Goal: Transaction & Acquisition: Download file/media

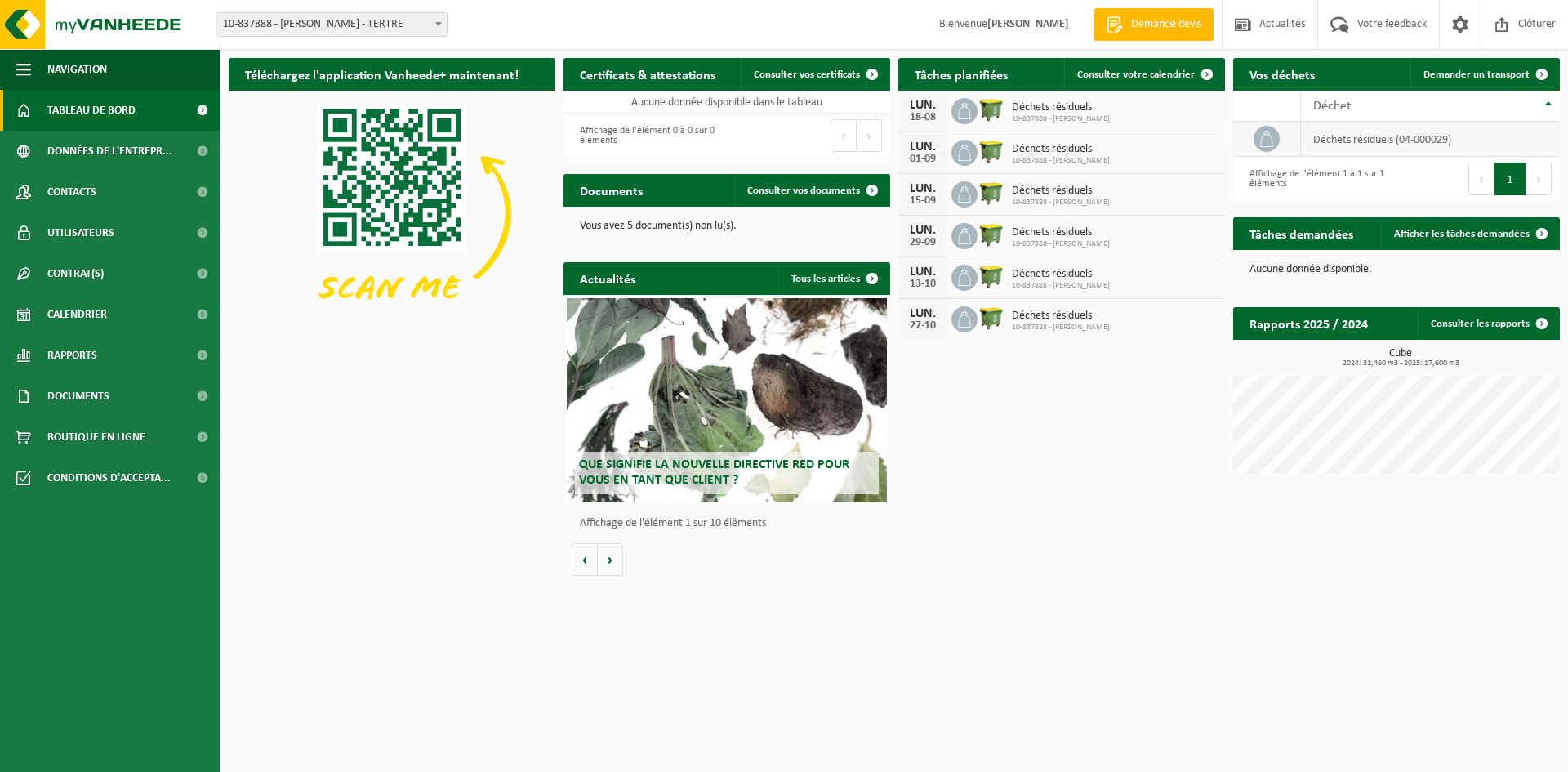
click at [1334, 134] on td "déchets résiduels (04-000029)" at bounding box center [1430, 140] width 259 height 36
click at [1310, 184] on div "Affichage de l'élément 1 à 1 sur 1 éléments" at bounding box center [1315, 179] width 147 height 36
click at [1320, 74] on h2 "Vos déchets" at bounding box center [1282, 74] width 98 height 32
click at [1362, 13] on span "Votre feedback" at bounding box center [1392, 24] width 77 height 48
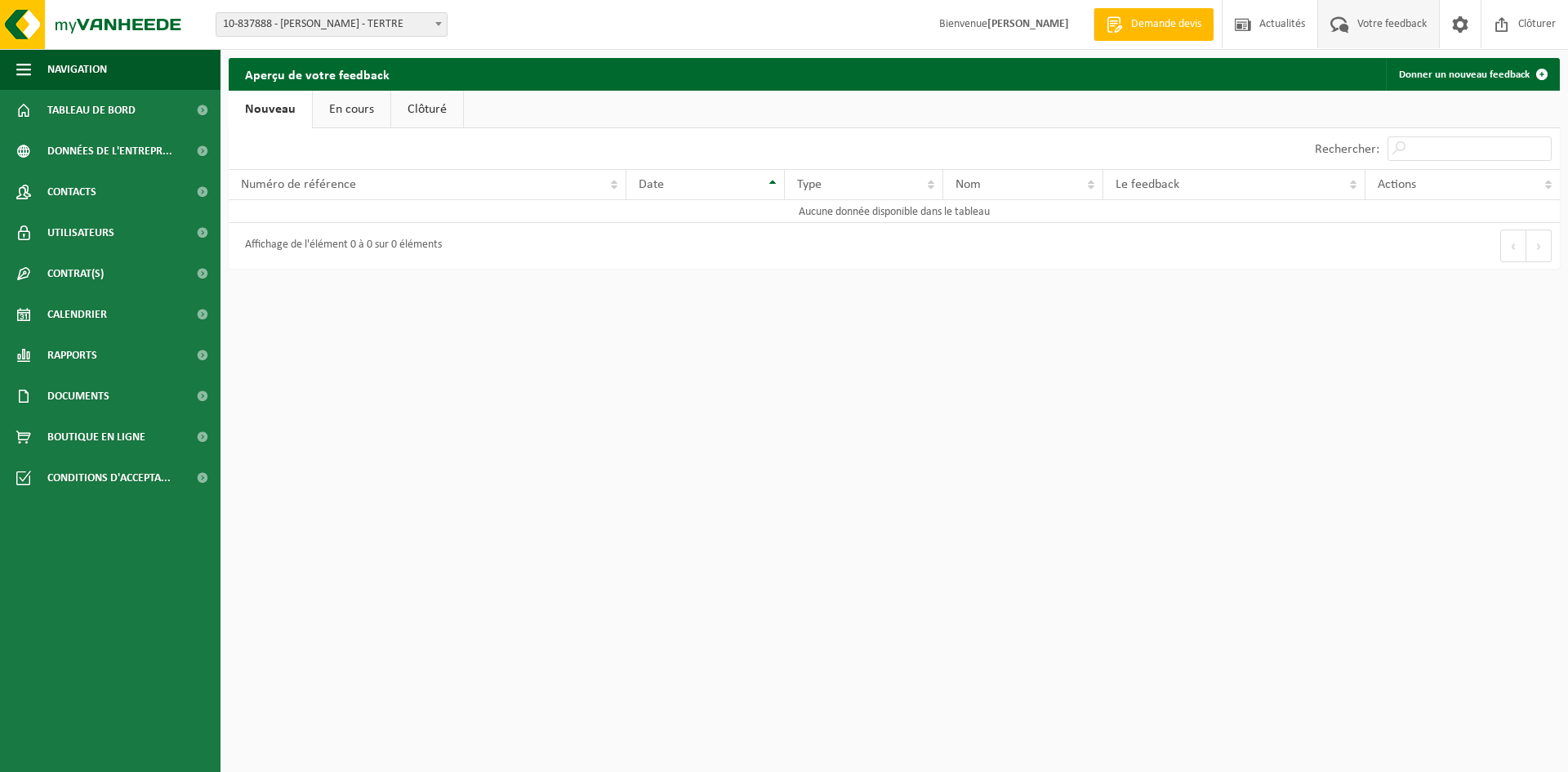
click at [1043, 21] on strong "[PERSON_NAME]" at bounding box center [1028, 24] width 82 height 12
click at [361, 107] on link "En cours" at bounding box center [351, 110] width 77 height 38
click at [140, 105] on link "Tableau de bord" at bounding box center [110, 110] width 221 height 41
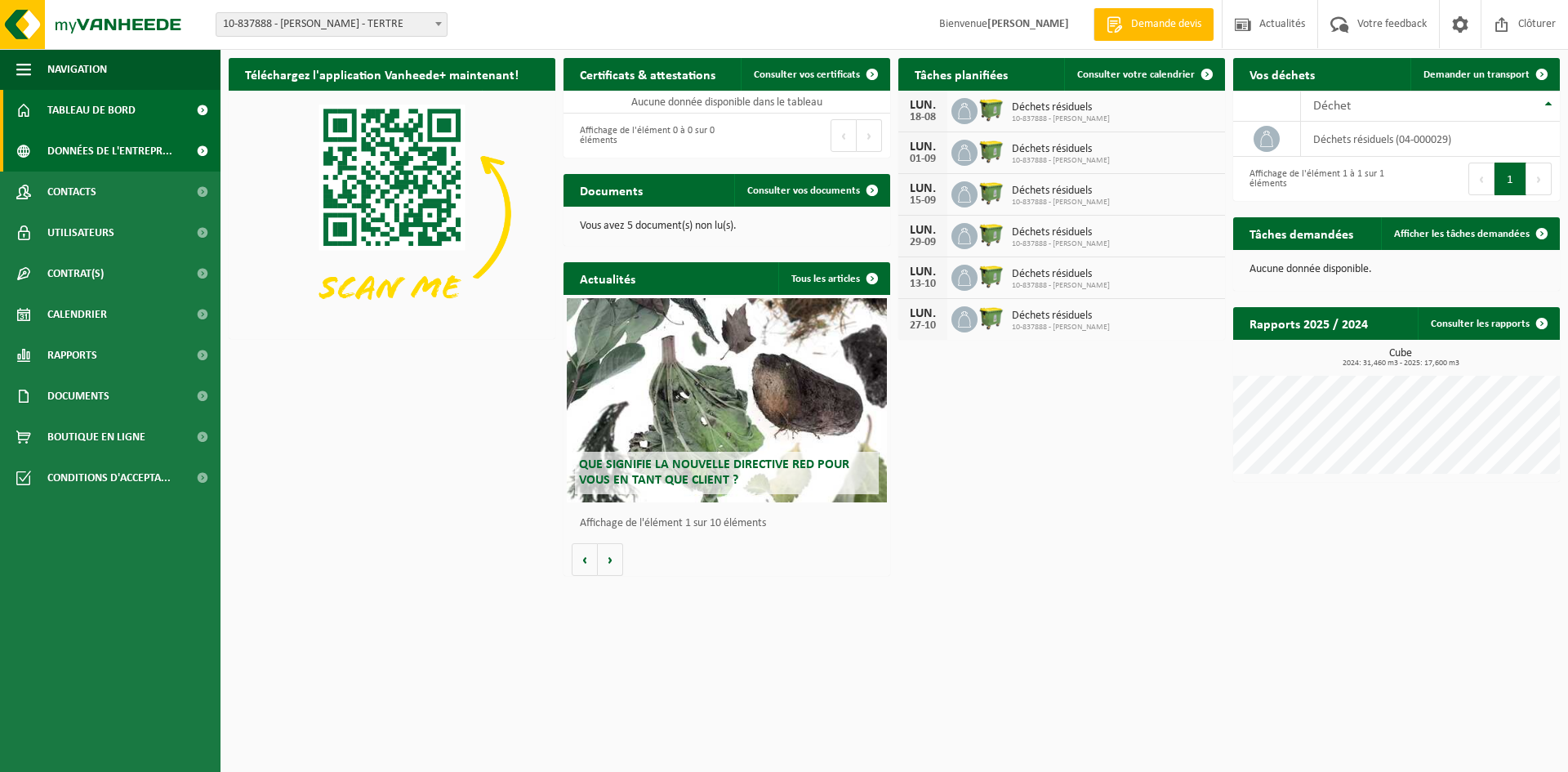
click at [148, 148] on span "Données de l'entrepr..." at bounding box center [110, 150] width 125 height 41
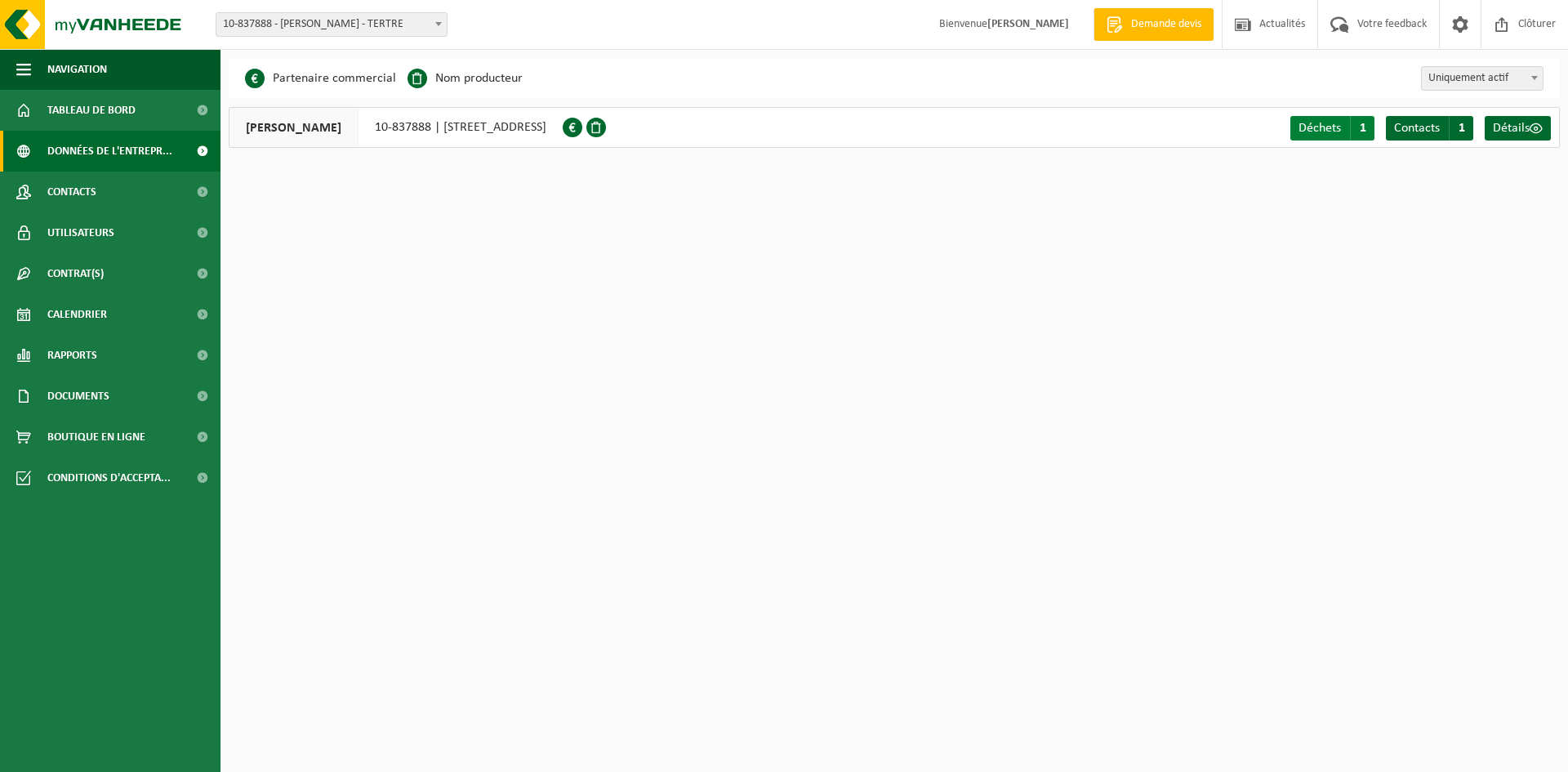
click at [1307, 131] on span "Déchets" at bounding box center [1320, 128] width 43 height 13
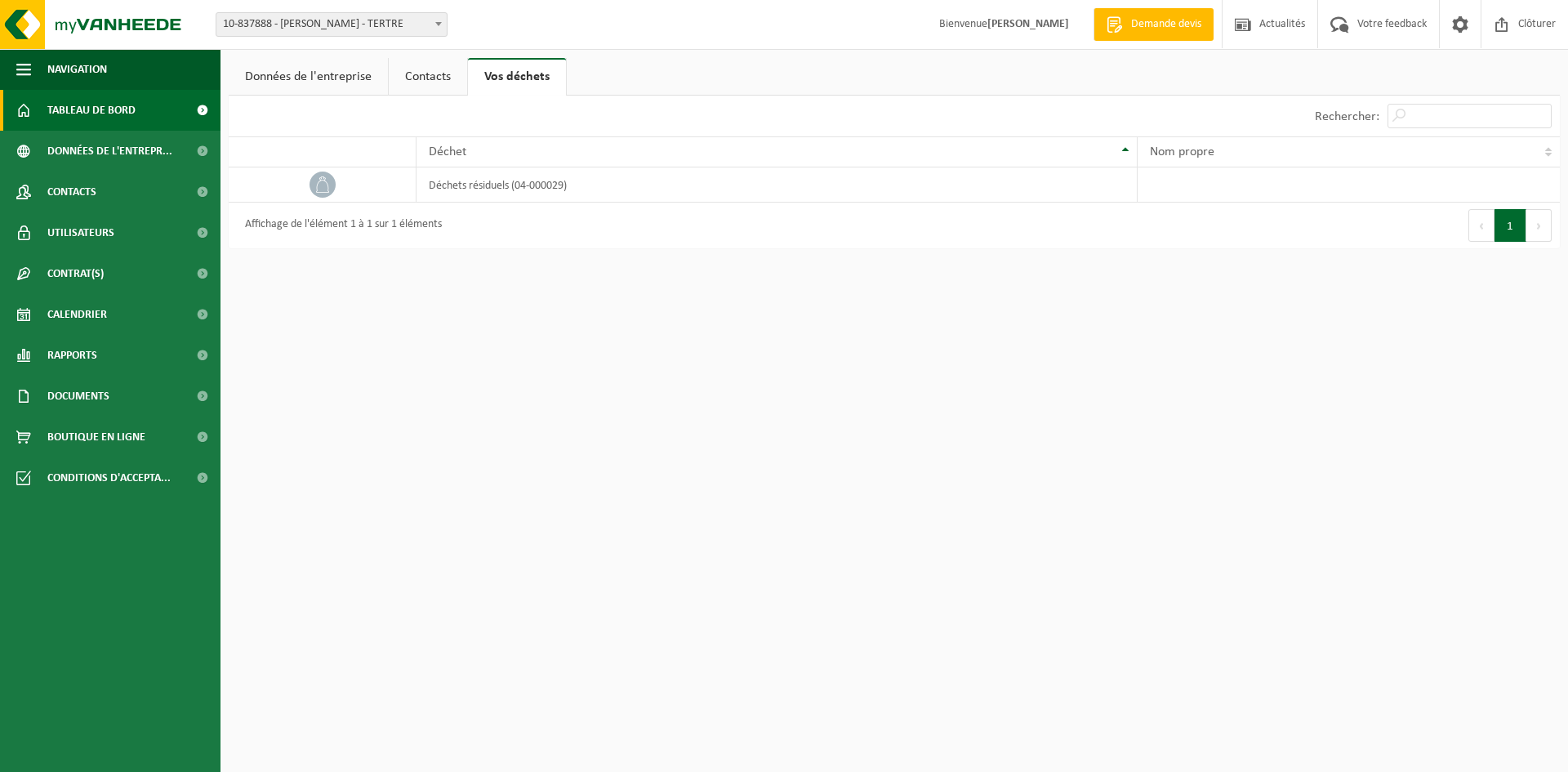
click at [162, 115] on link "Tableau de bord" at bounding box center [110, 110] width 221 height 41
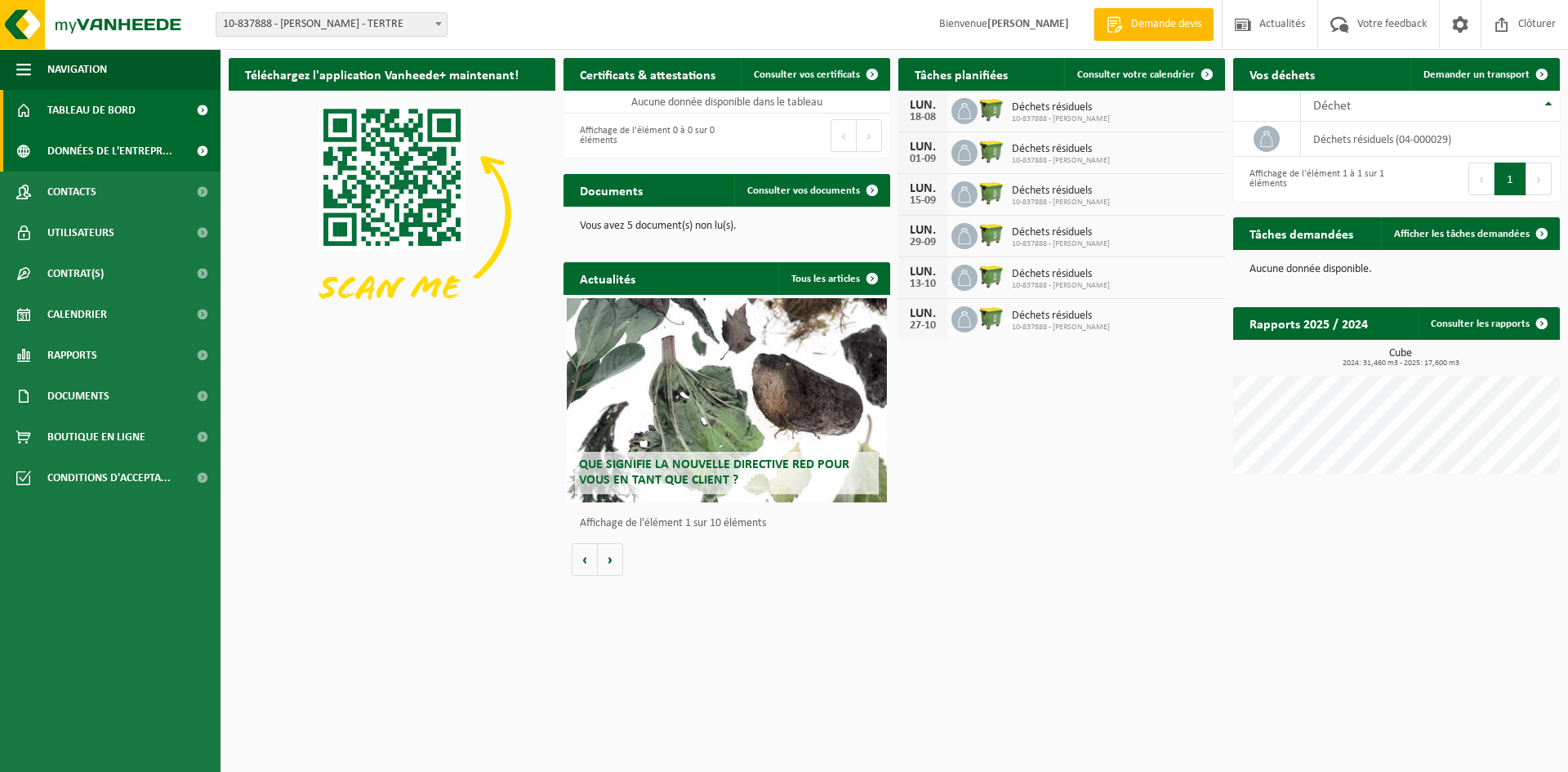
click at [175, 145] on link "Données de l'entrepr..." at bounding box center [110, 150] width 221 height 41
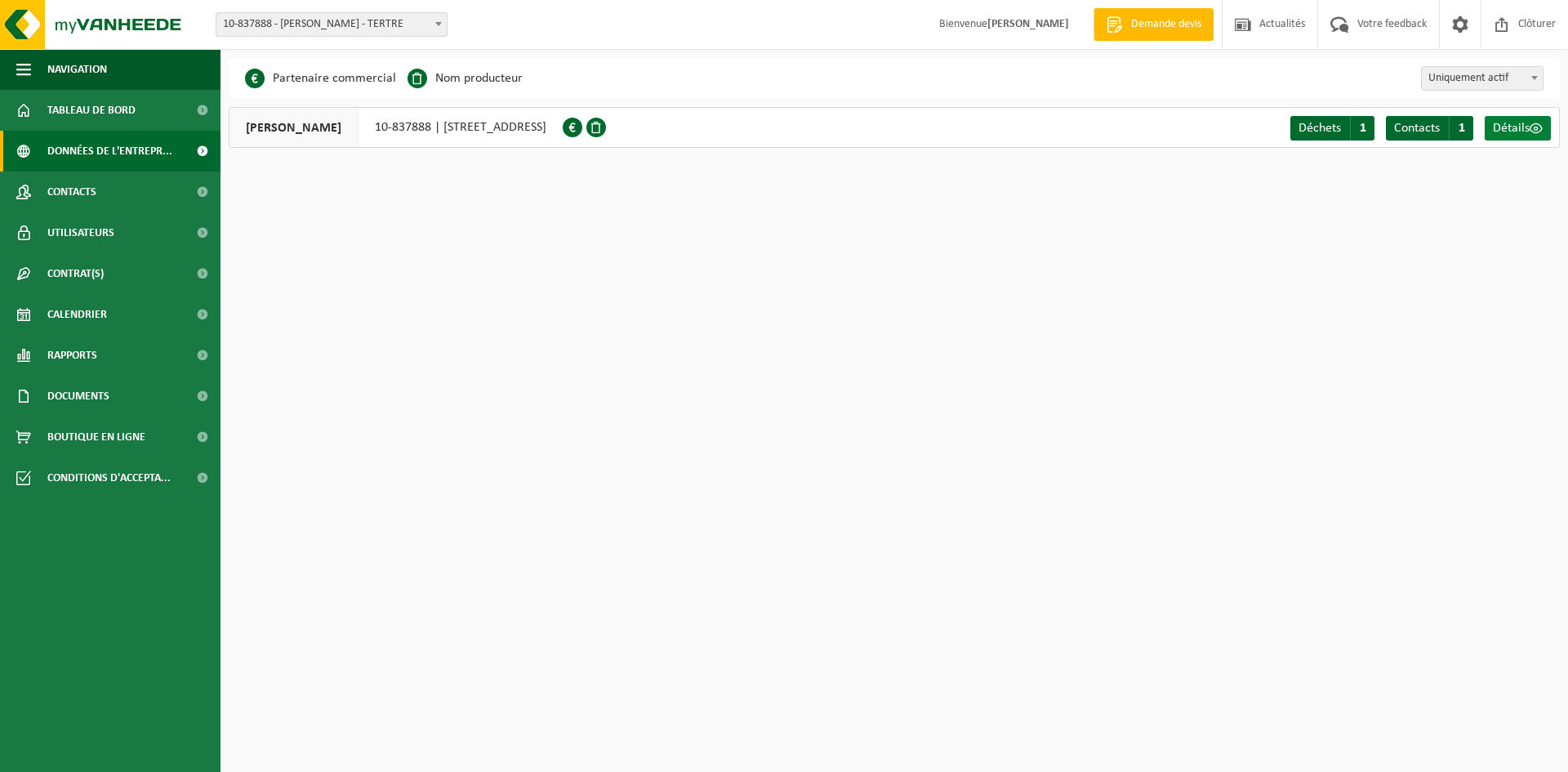
click at [1523, 125] on span "Détails" at bounding box center [1511, 128] width 37 height 13
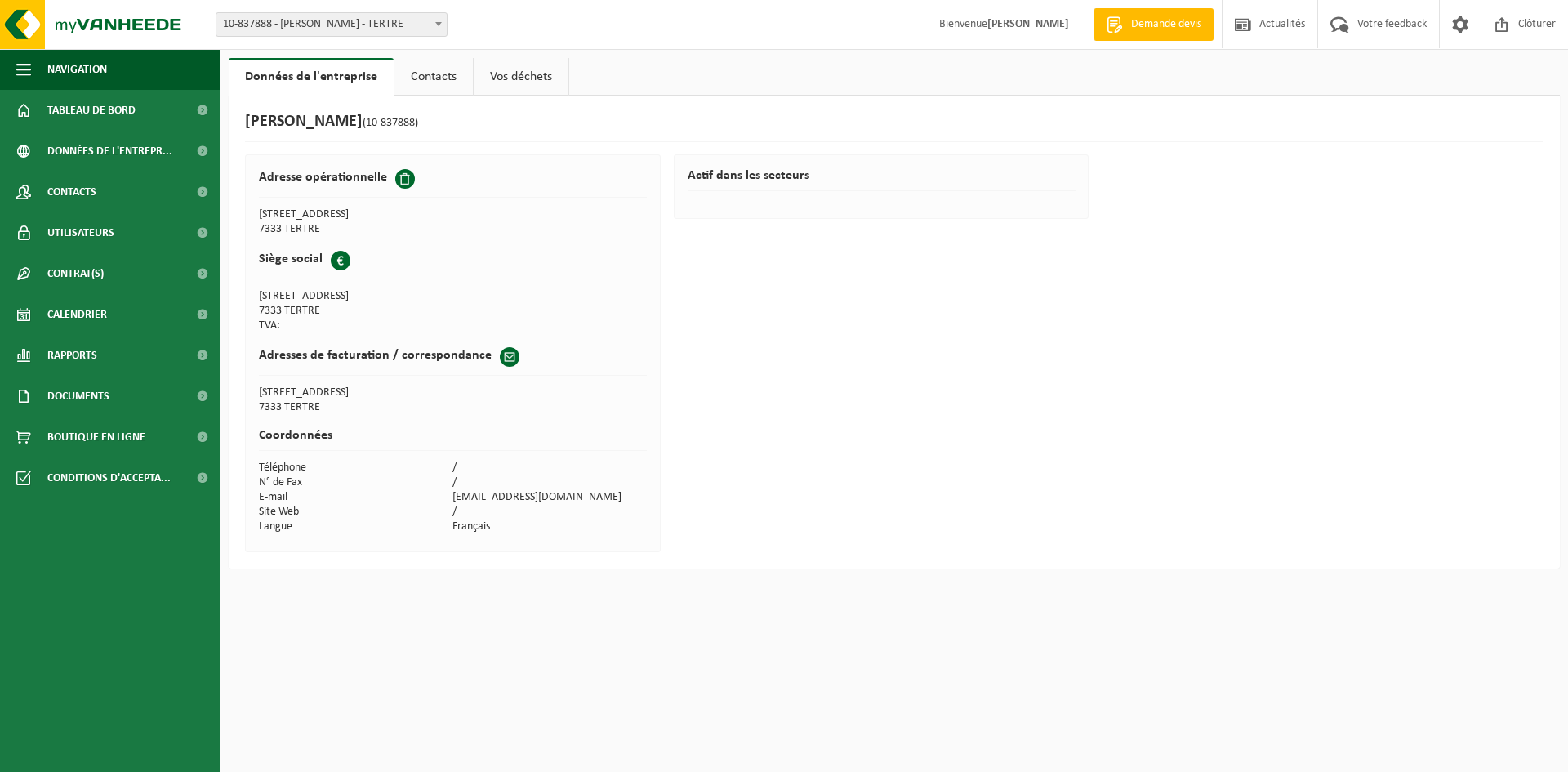
click at [437, 73] on link "Contacts" at bounding box center [433, 77] width 78 height 38
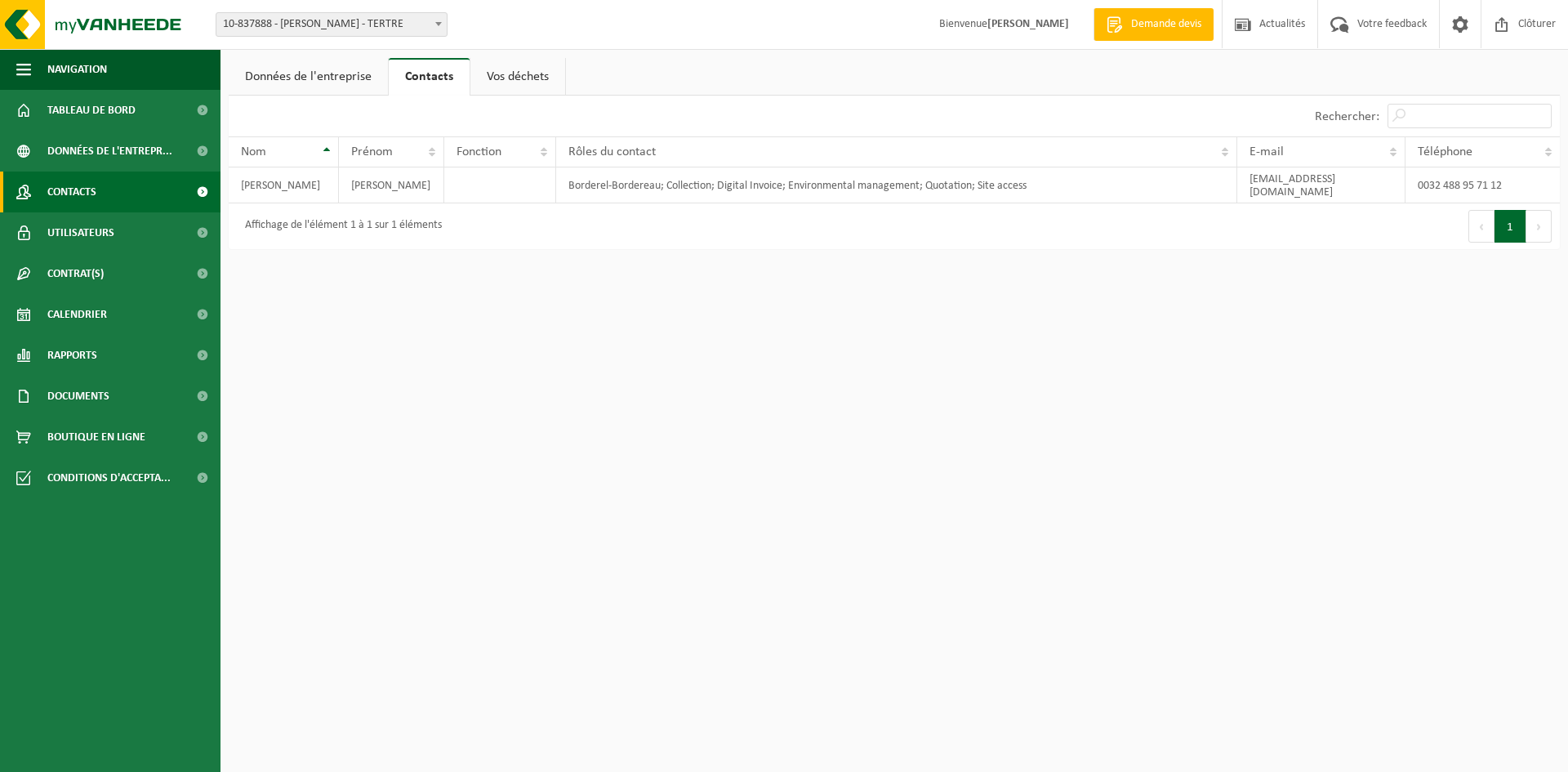
click at [129, 199] on link "Contacts" at bounding box center [110, 191] width 221 height 41
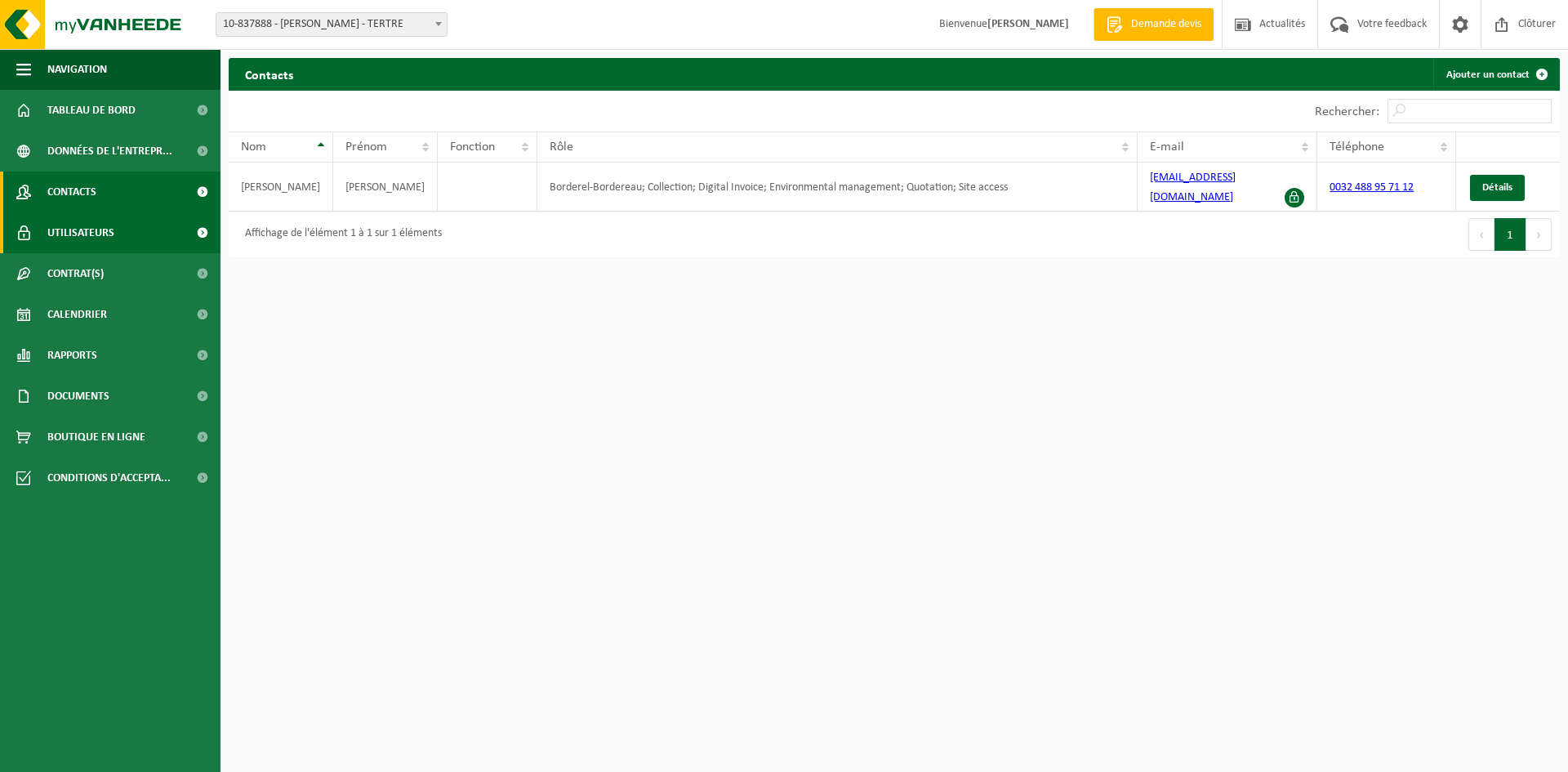
click at [150, 241] on link "Utilisateurs" at bounding box center [110, 233] width 221 height 41
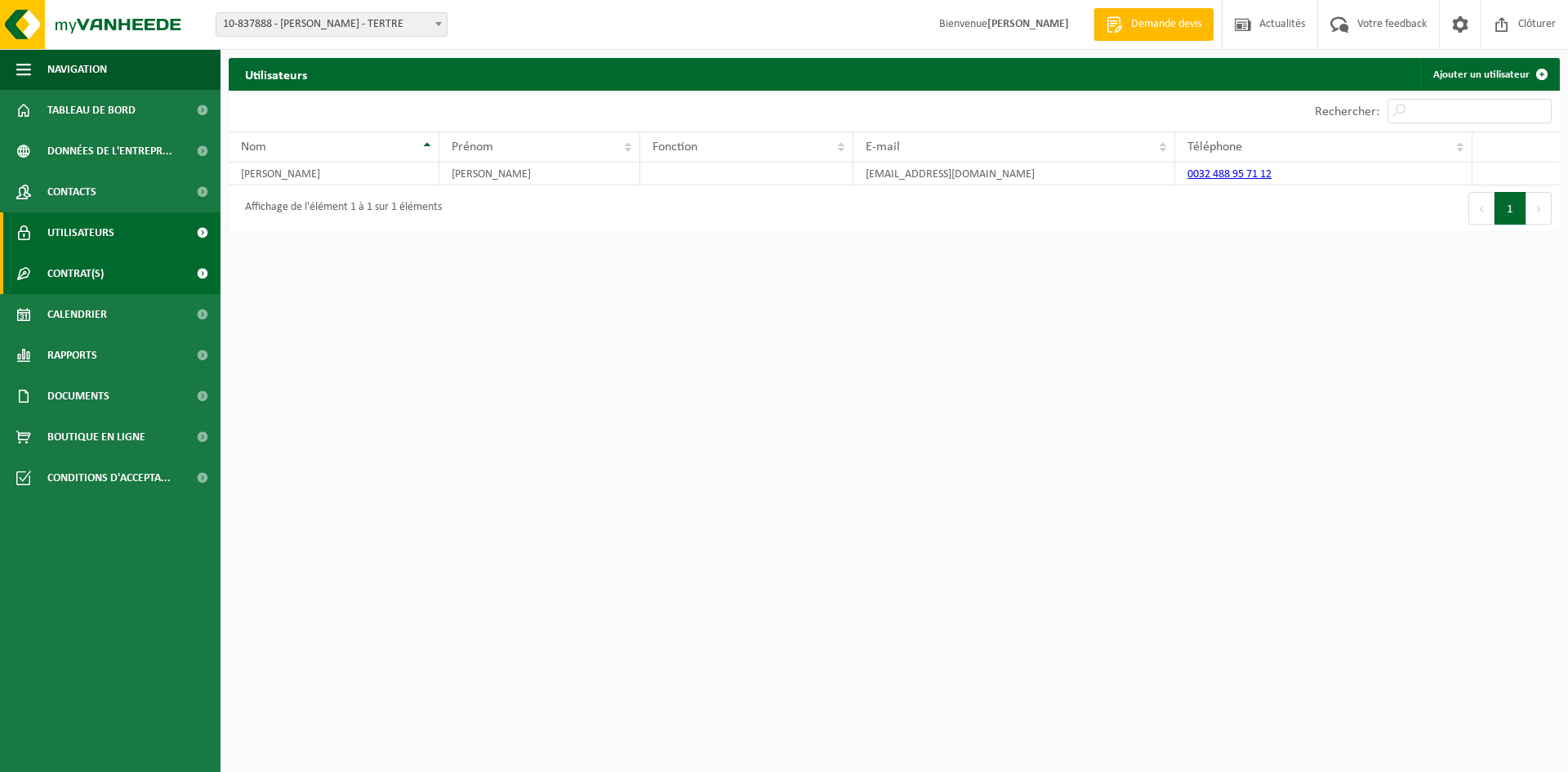
click at [157, 271] on link "Contrat(s)" at bounding box center [110, 273] width 221 height 41
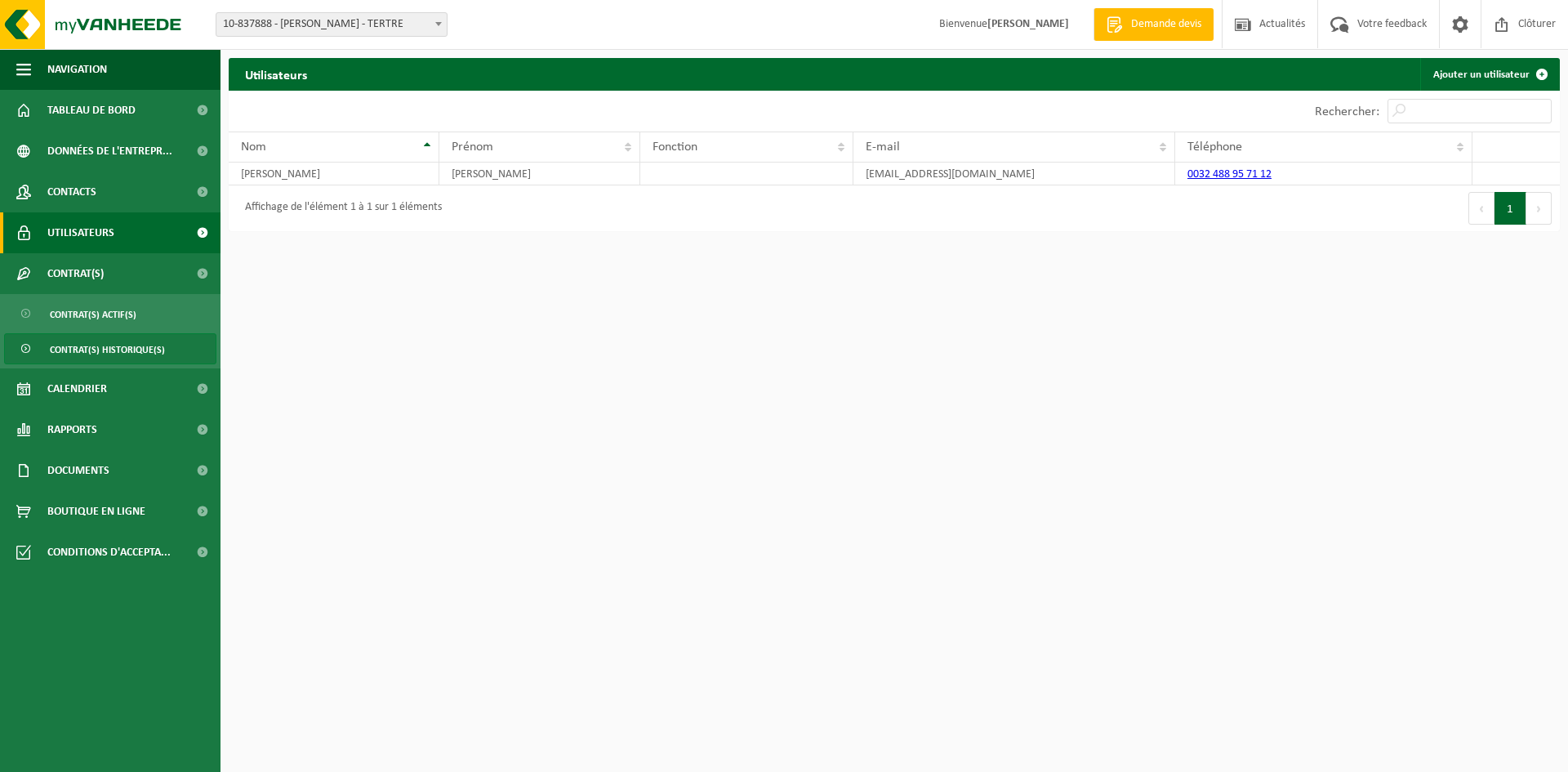
click at [108, 353] on span "Contrat(s) historique(s)" at bounding box center [107, 349] width 115 height 31
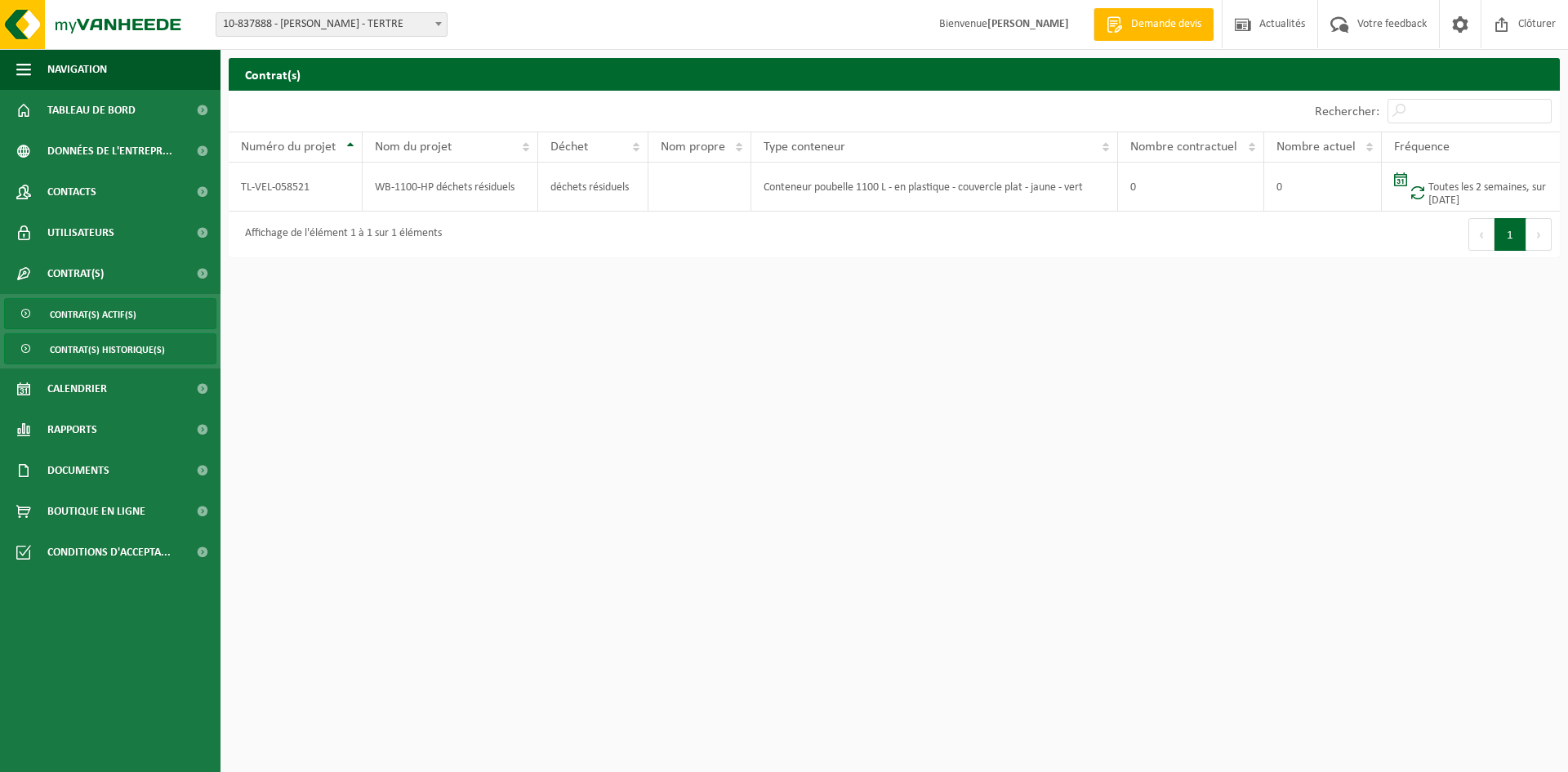
click at [115, 327] on span "Contrat(s) actif(s)" at bounding box center [93, 314] width 87 height 31
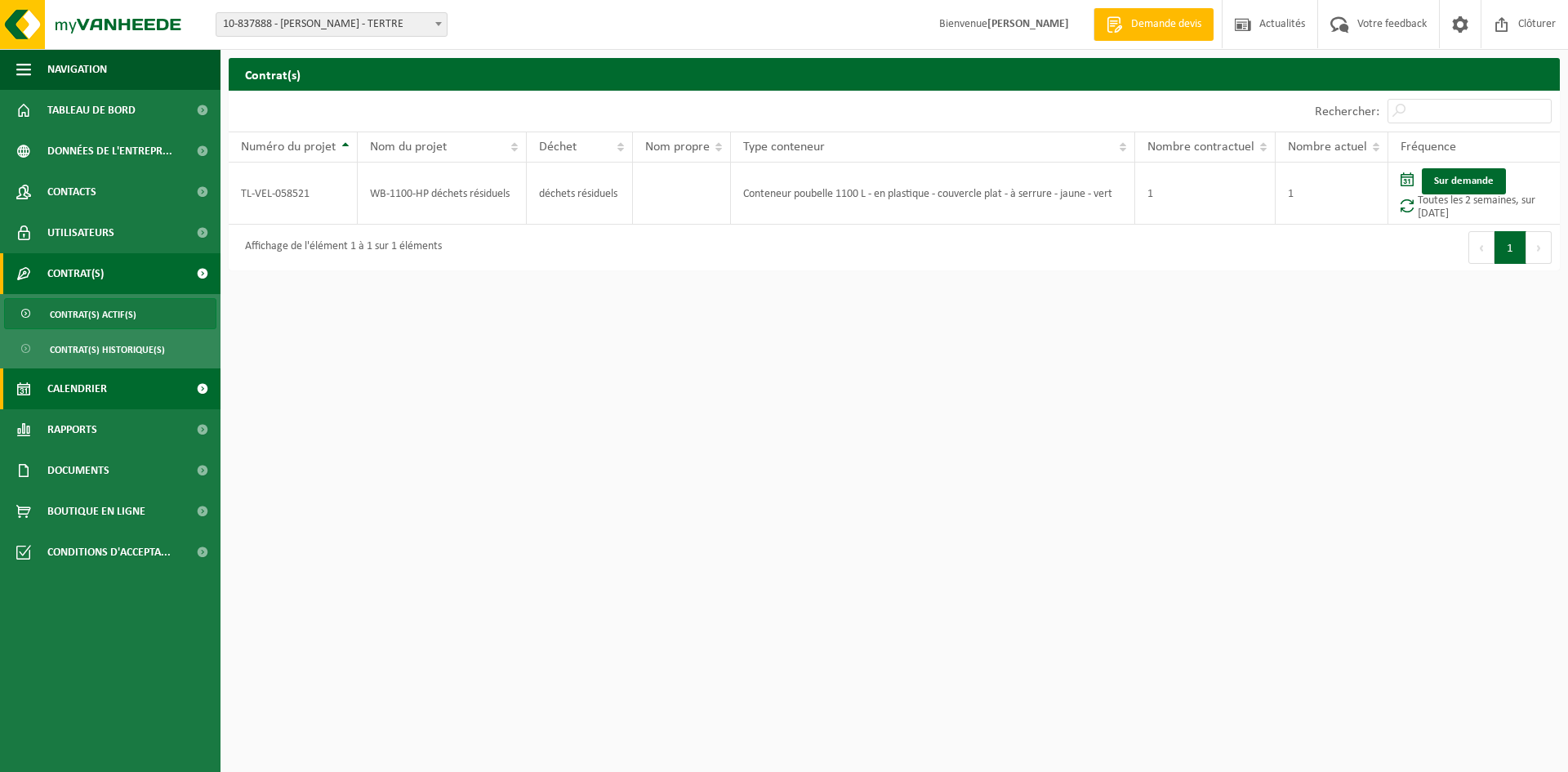
click at [118, 373] on link "Calendrier" at bounding box center [110, 388] width 221 height 41
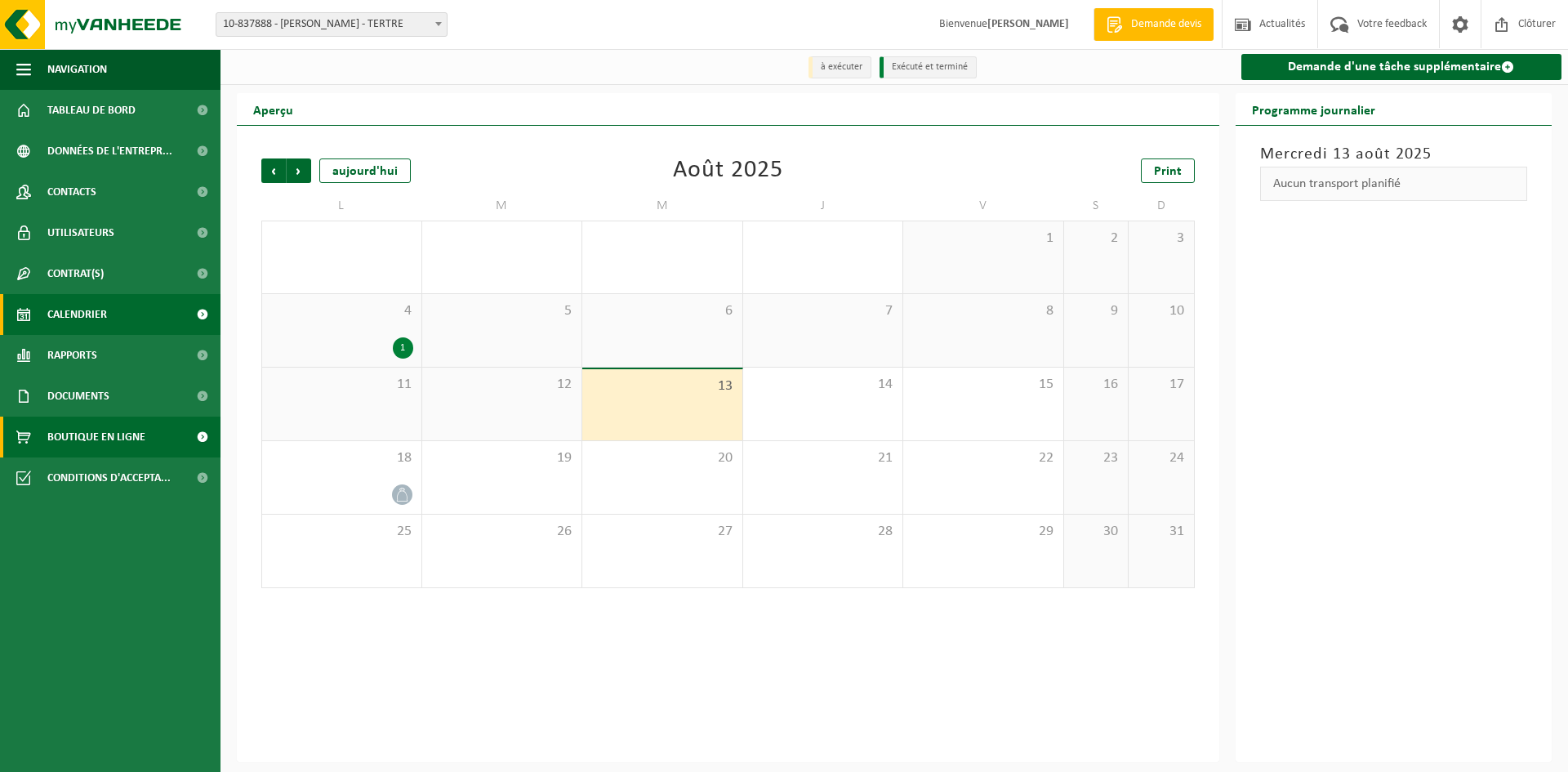
click at [121, 441] on span "Boutique en ligne" at bounding box center [96, 436] width 98 height 41
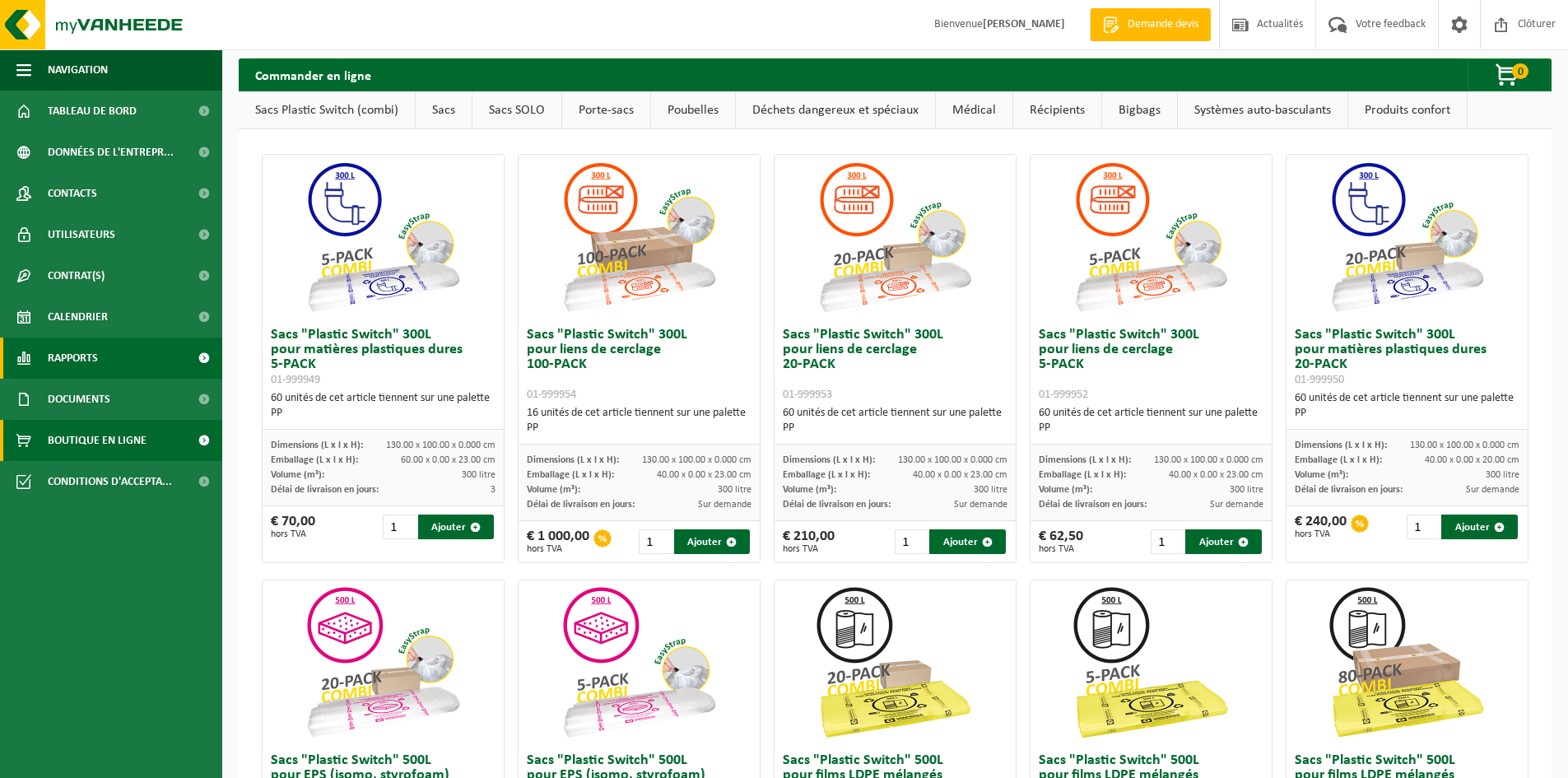
click at [103, 352] on link "Rapports" at bounding box center [111, 358] width 222 height 41
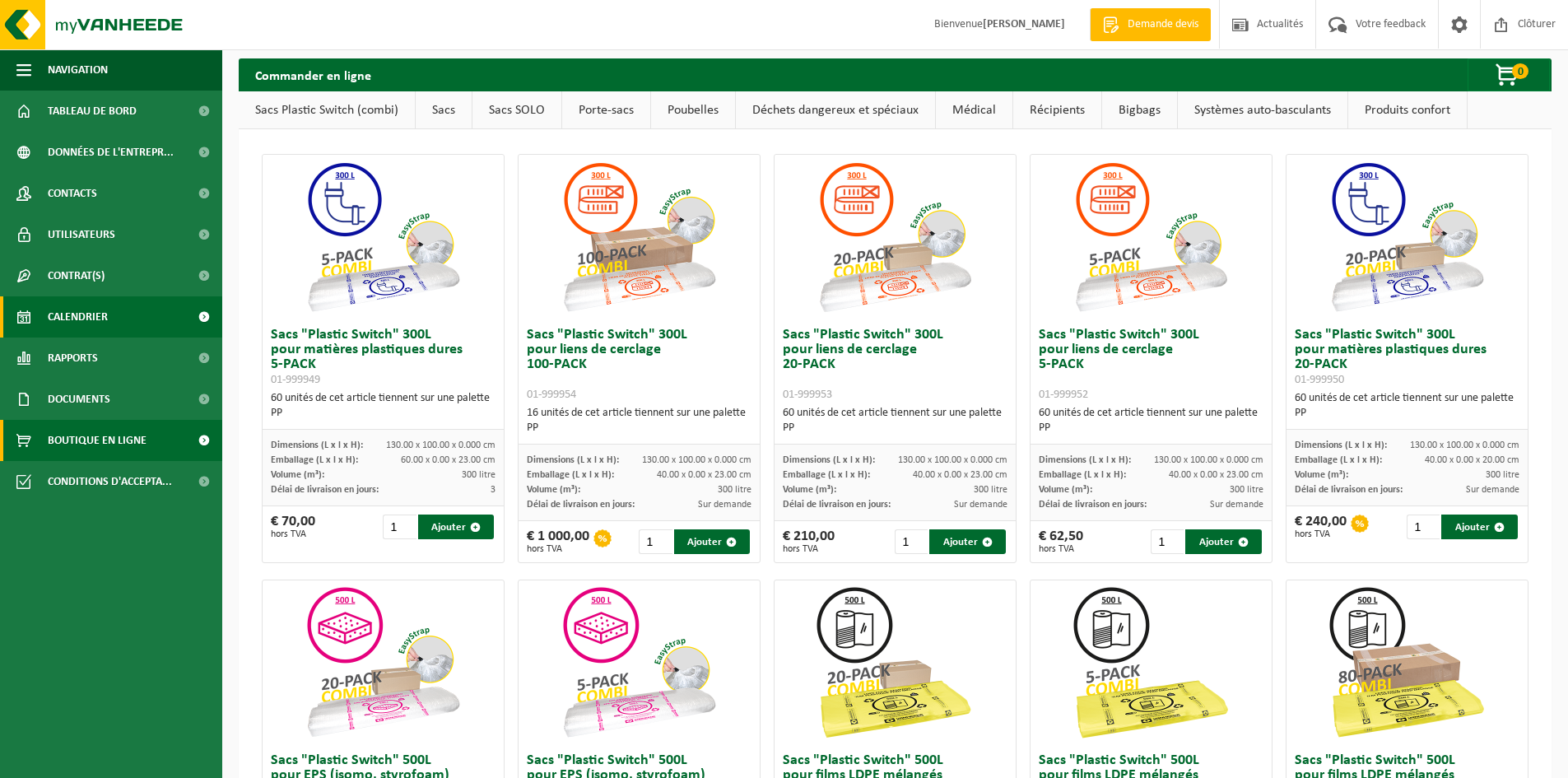
click at [107, 329] on span "Calendrier" at bounding box center [78, 316] width 60 height 41
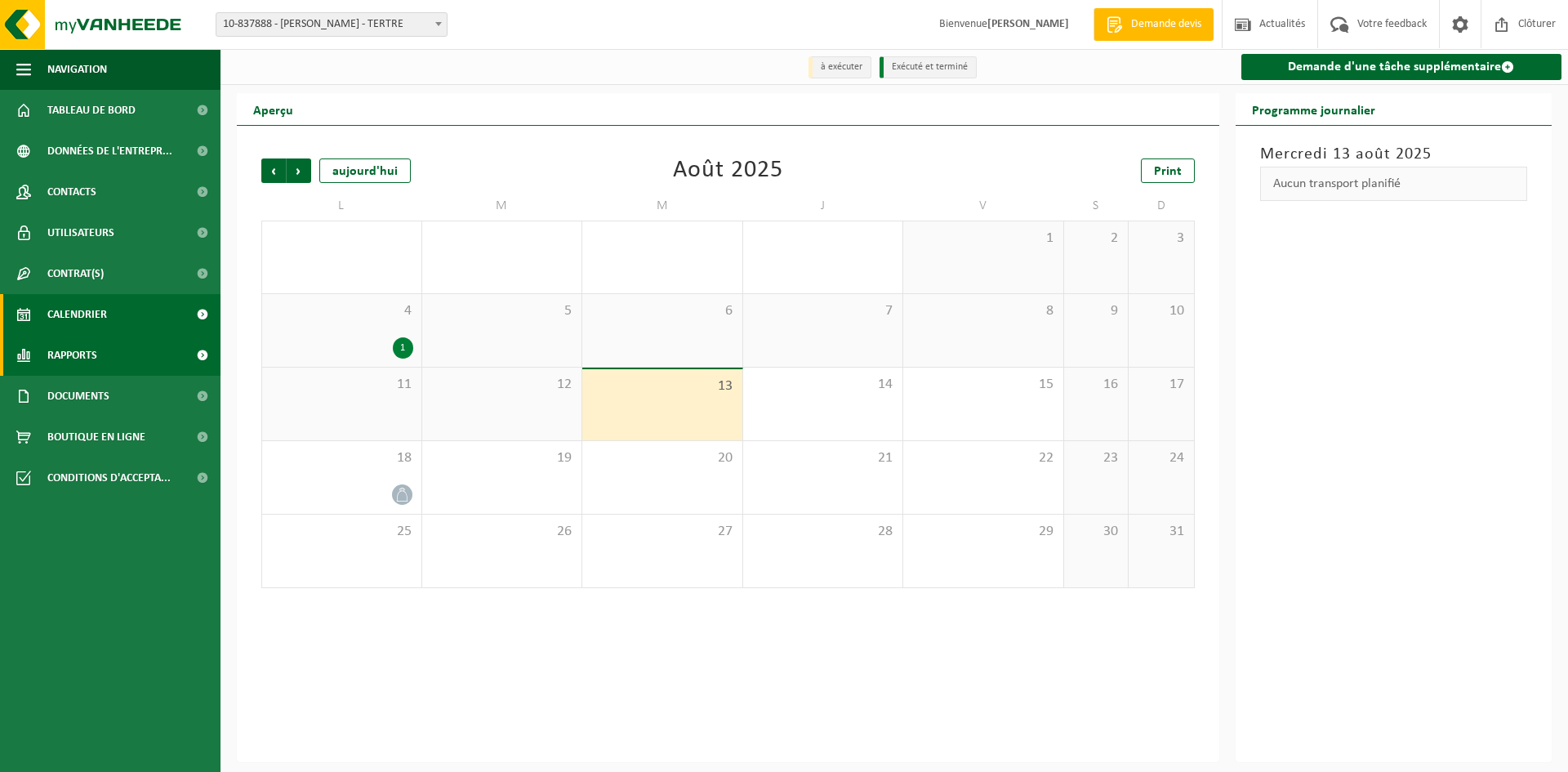
click at [91, 339] on span "Rapports" at bounding box center [72, 355] width 49 height 41
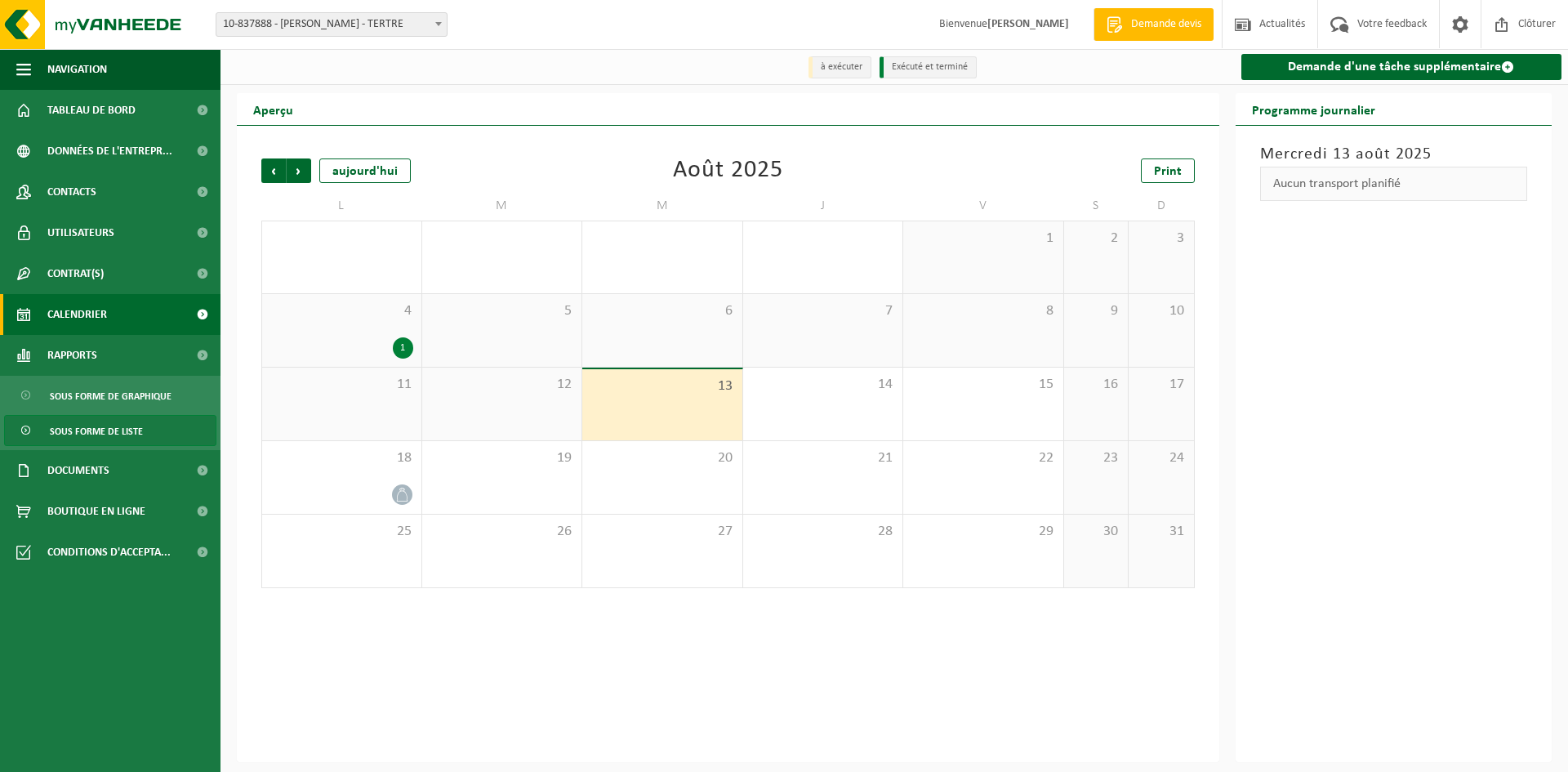
click at [134, 438] on span "Sous forme de liste" at bounding box center [96, 431] width 93 height 31
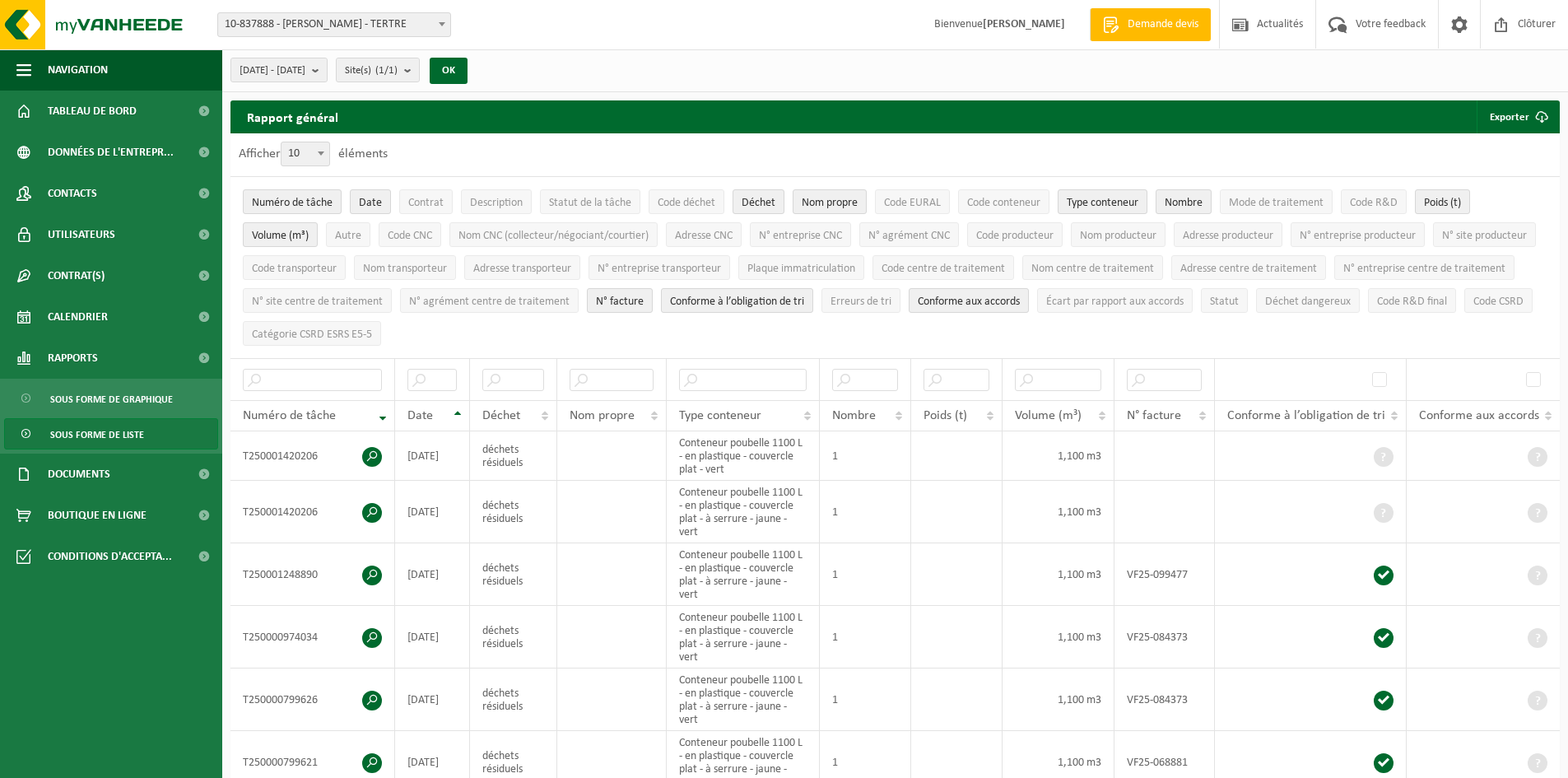
click at [1176, 409] on span "N° facture" at bounding box center [1153, 415] width 54 height 13
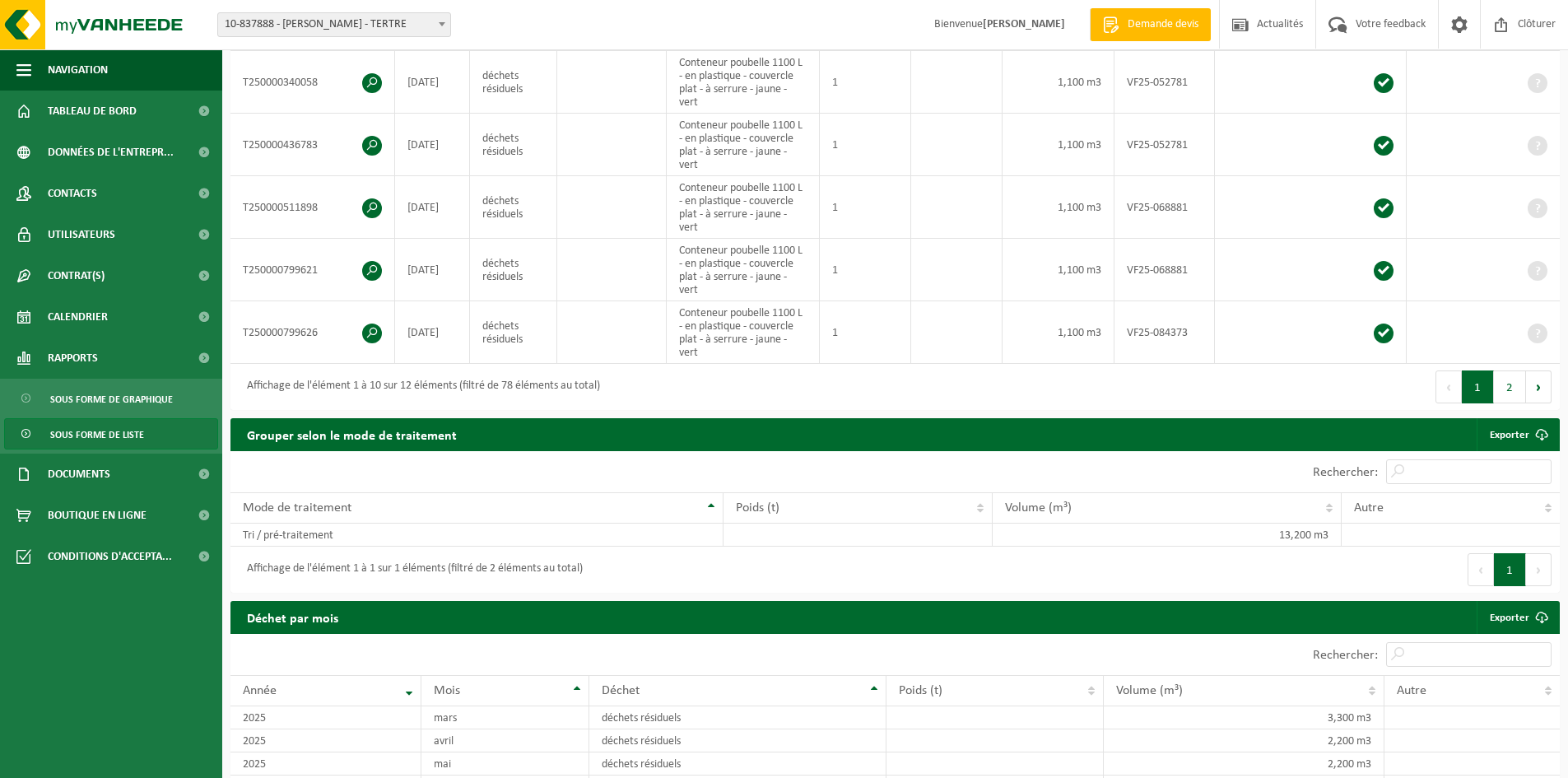
scroll to position [1278, 0]
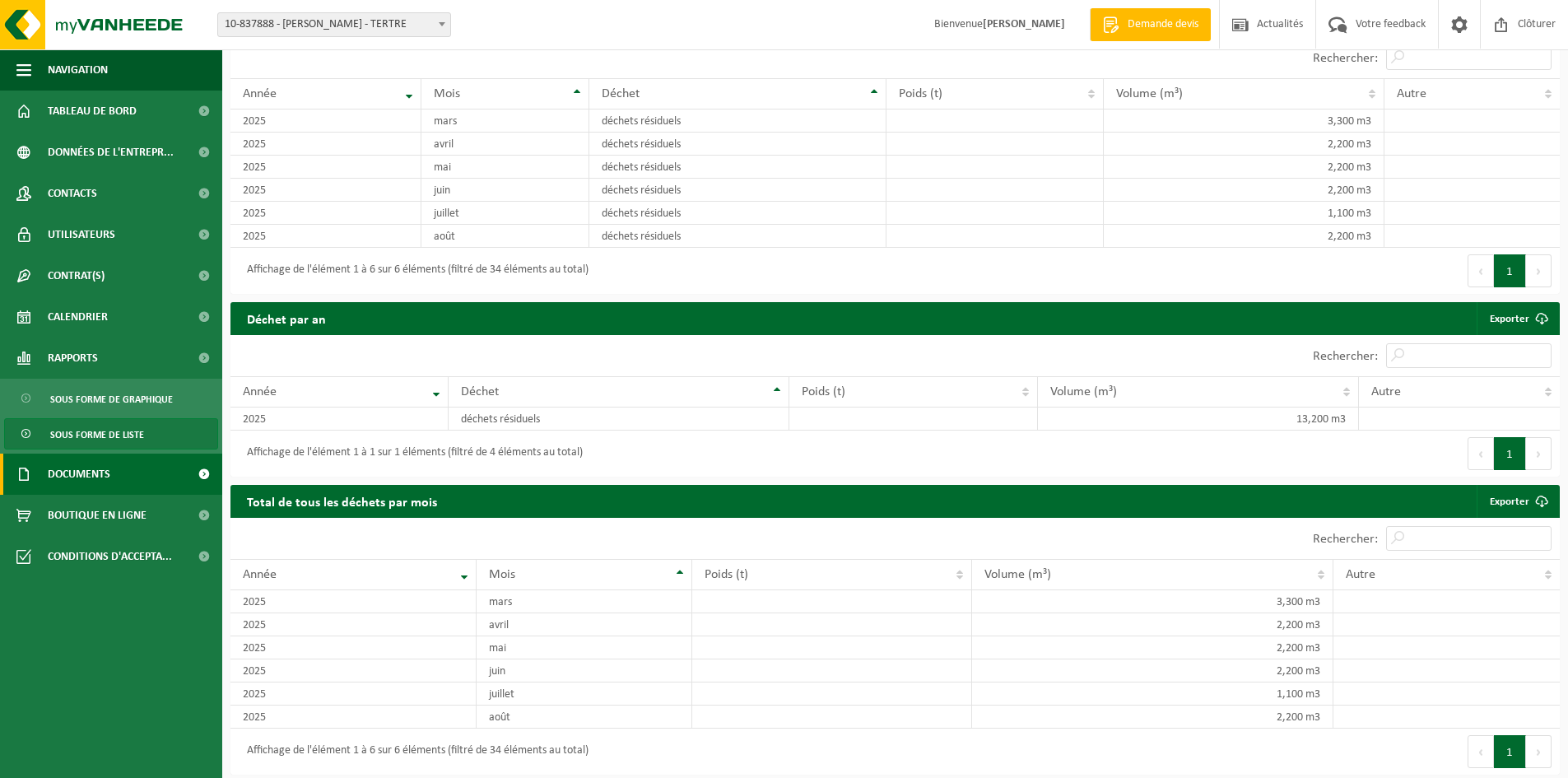
click at [119, 480] on link "Documents" at bounding box center [111, 474] width 222 height 41
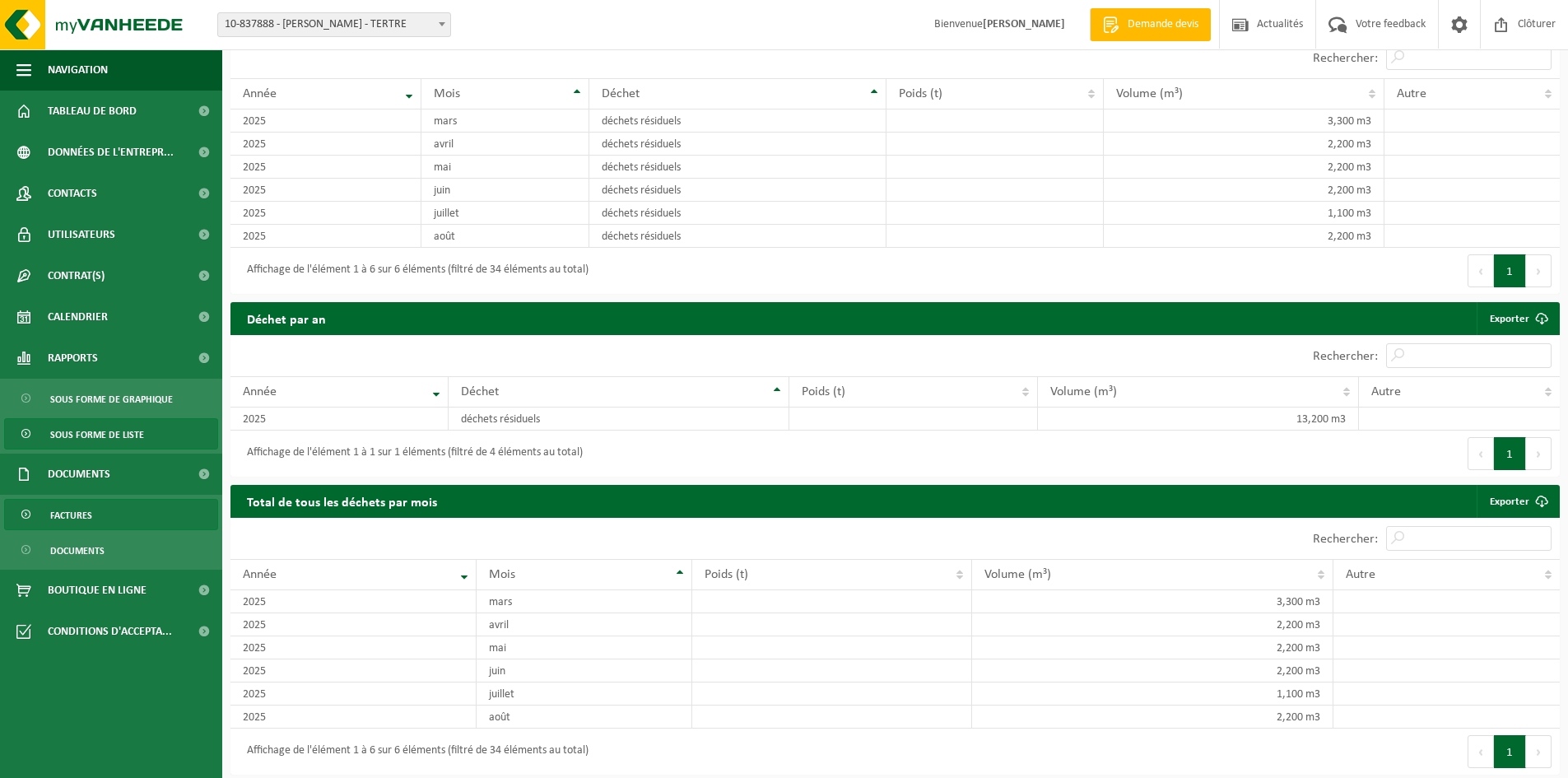
click at [119, 516] on link "Factures" at bounding box center [111, 514] width 214 height 31
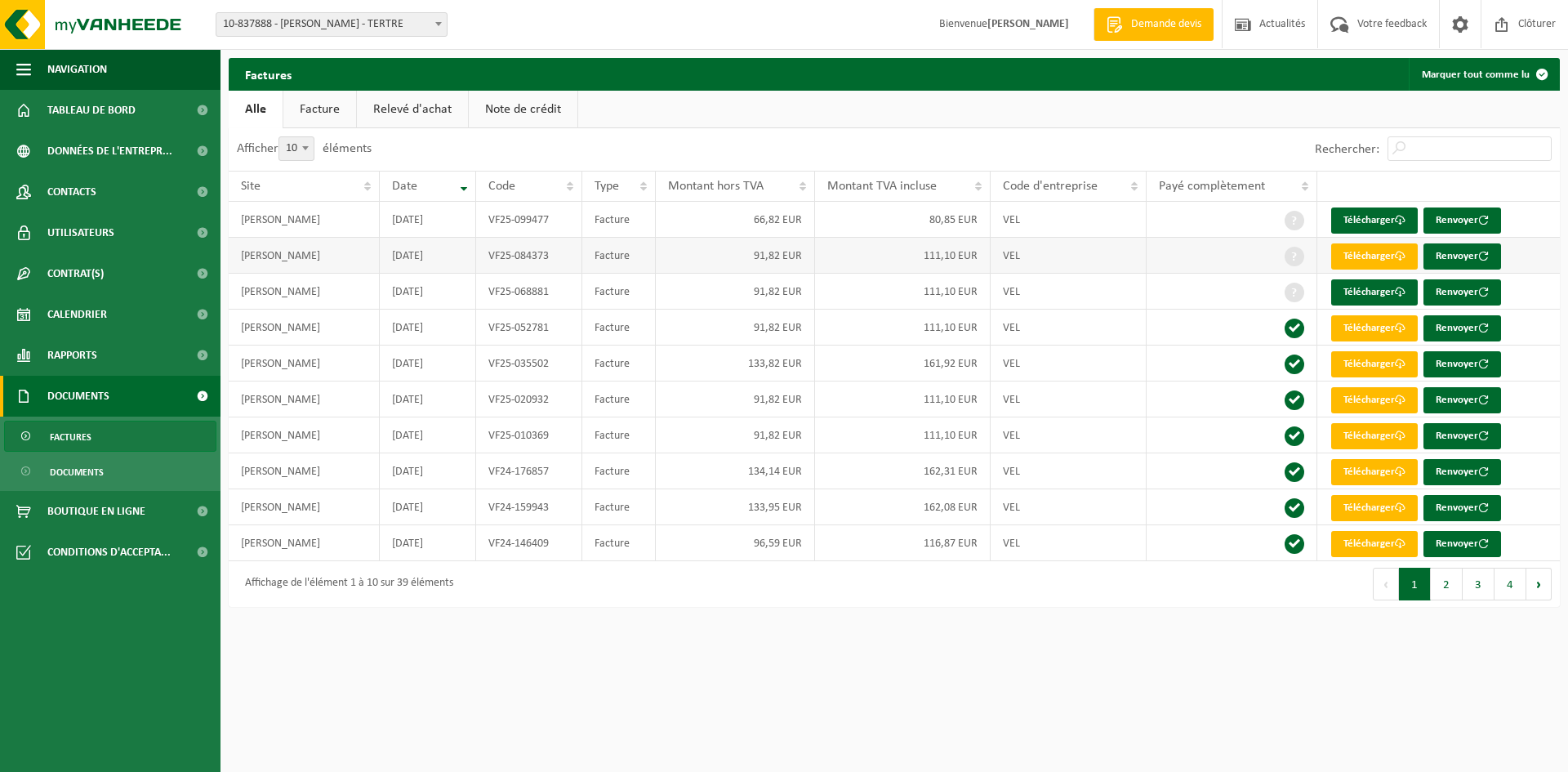
click at [1288, 255] on span at bounding box center [1295, 256] width 20 height 20
click at [1286, 252] on span at bounding box center [1295, 256] width 20 height 20
click at [1348, 263] on link "Télécharger" at bounding box center [1375, 256] width 87 height 26
click at [106, 466] on link "Documents" at bounding box center [110, 471] width 213 height 31
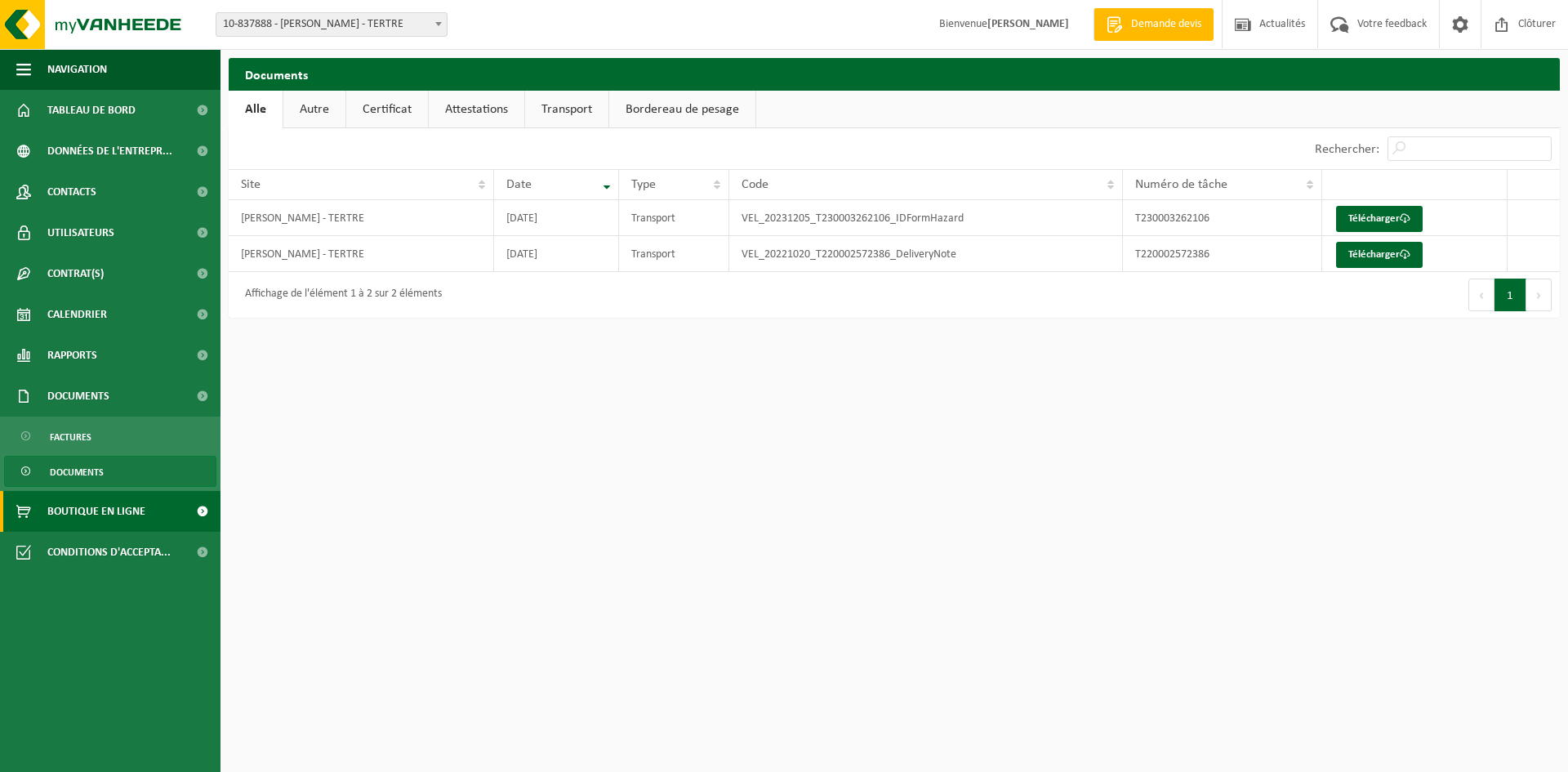
click at [99, 509] on span "Boutique en ligne" at bounding box center [96, 511] width 98 height 41
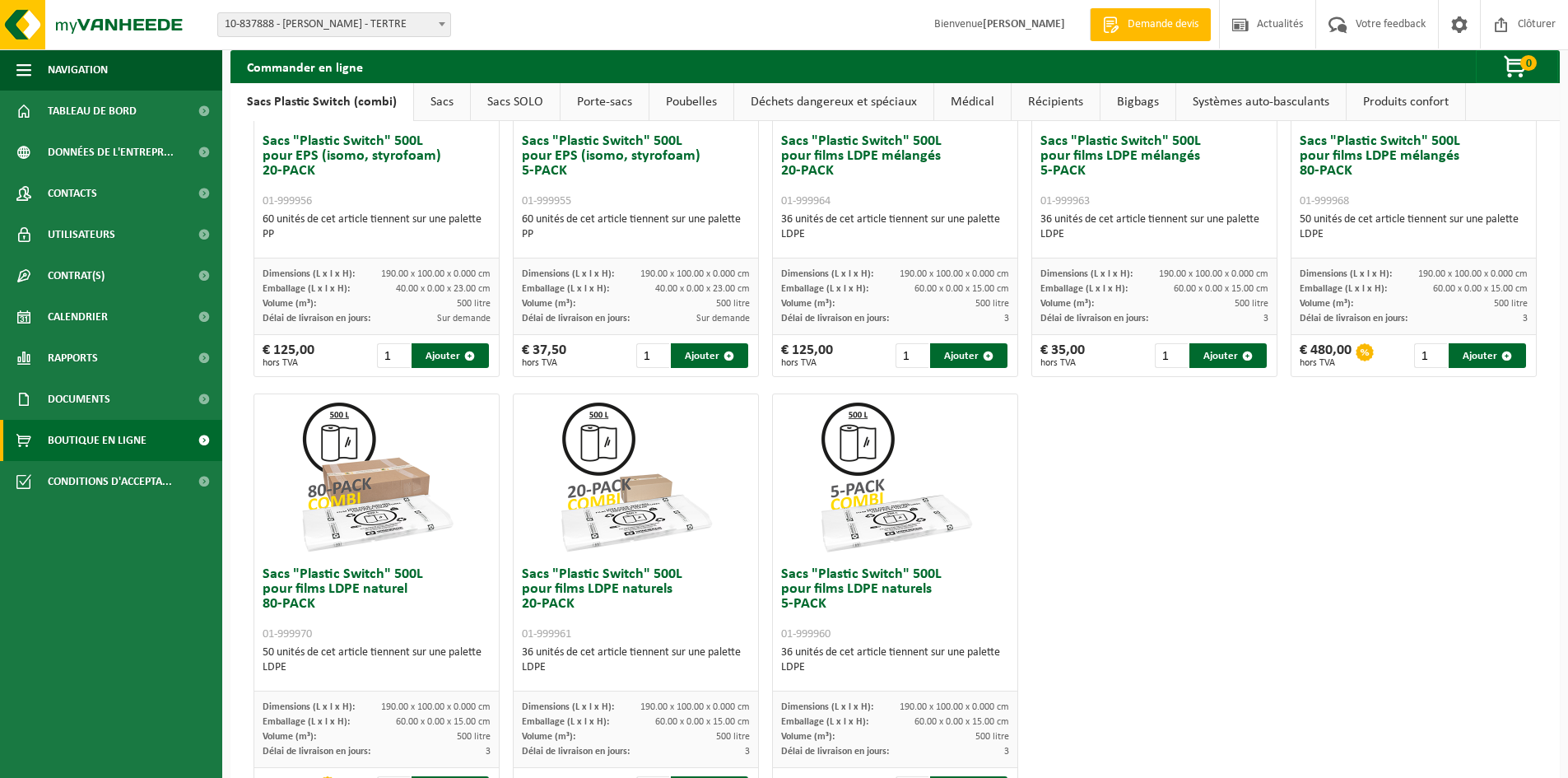
scroll to position [700, 0]
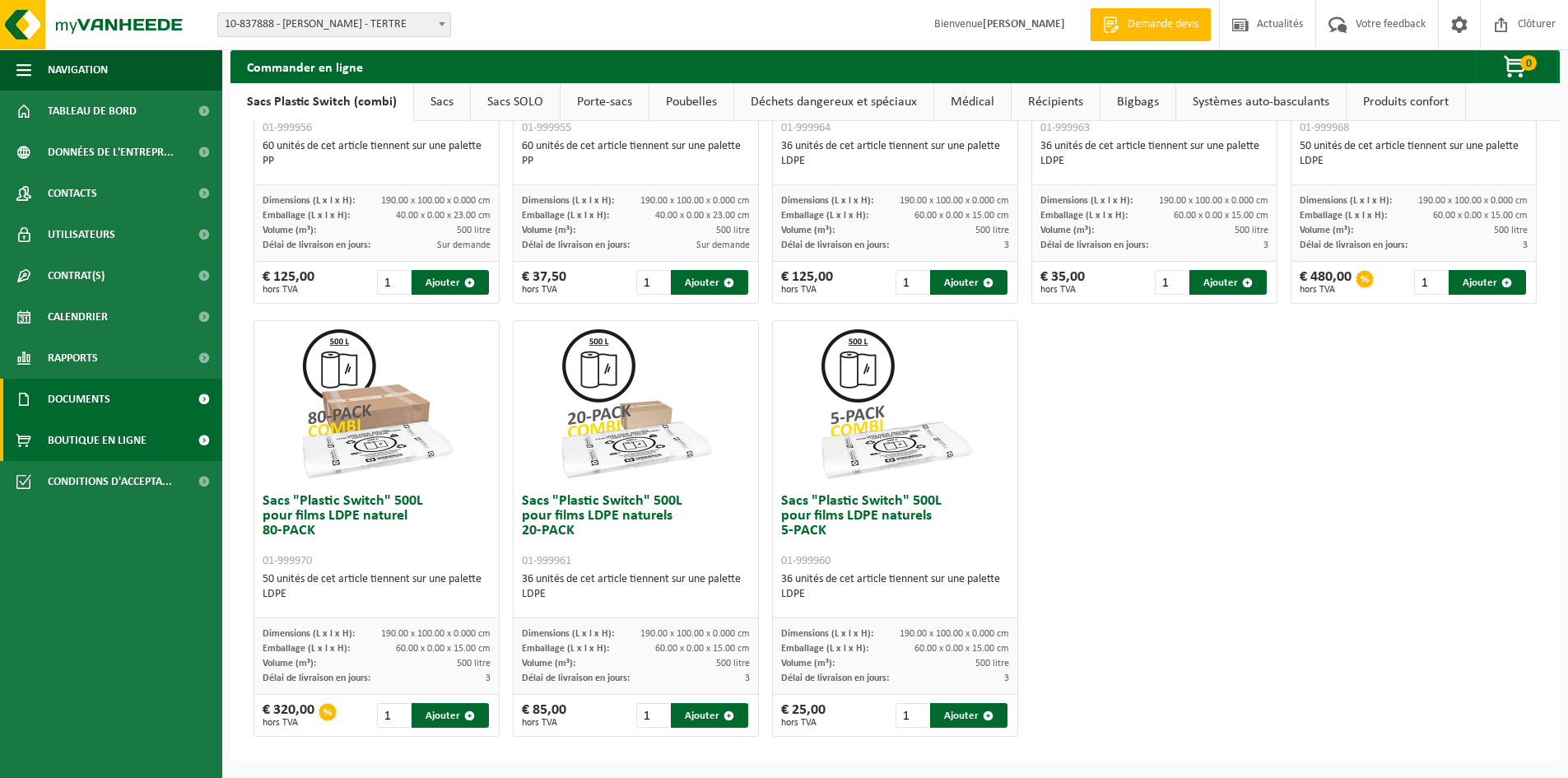
click at [83, 403] on span "Documents" at bounding box center [79, 399] width 63 height 41
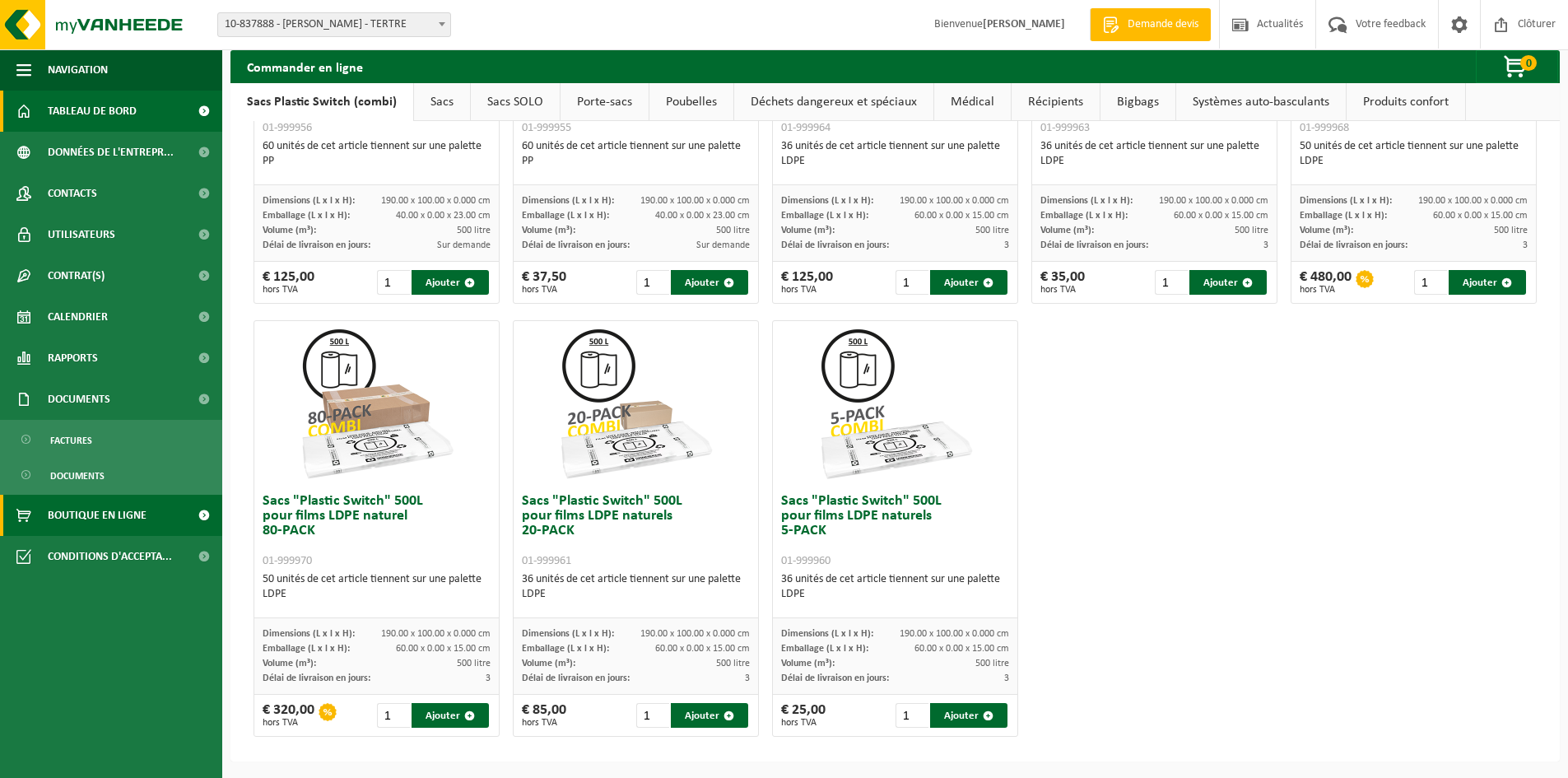
click at [78, 104] on span "Tableau de bord" at bounding box center [92, 111] width 89 height 41
